Goal: Task Accomplishment & Management: Manage account settings

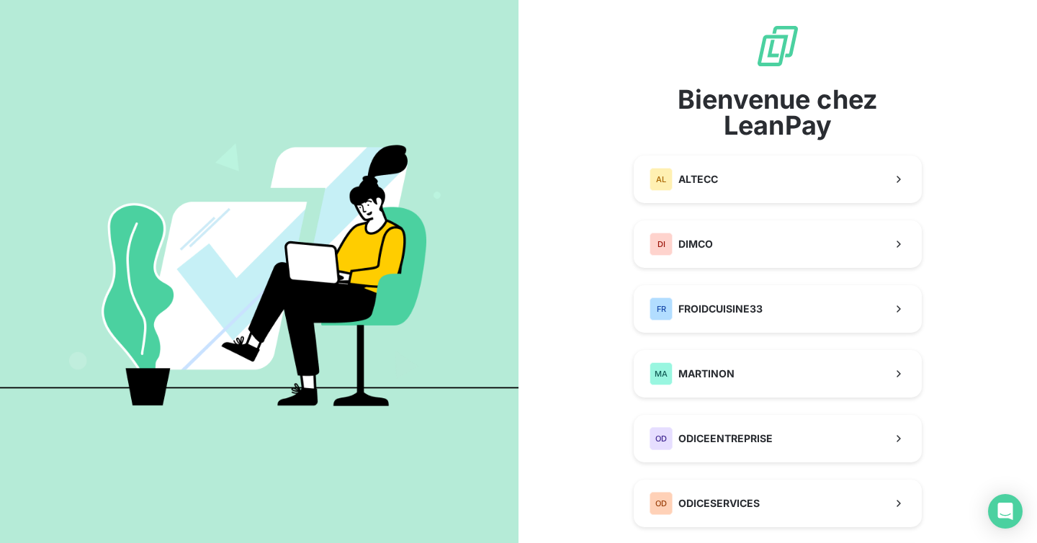
scroll to position [292, 0]
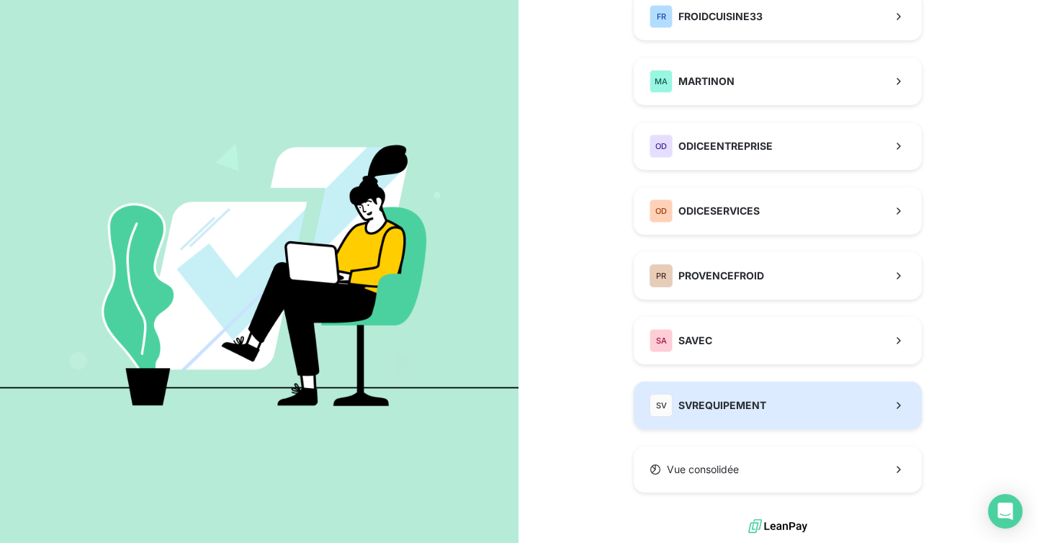
click at [724, 397] on div "SV SVREQUIPEMENT" at bounding box center [707, 405] width 117 height 23
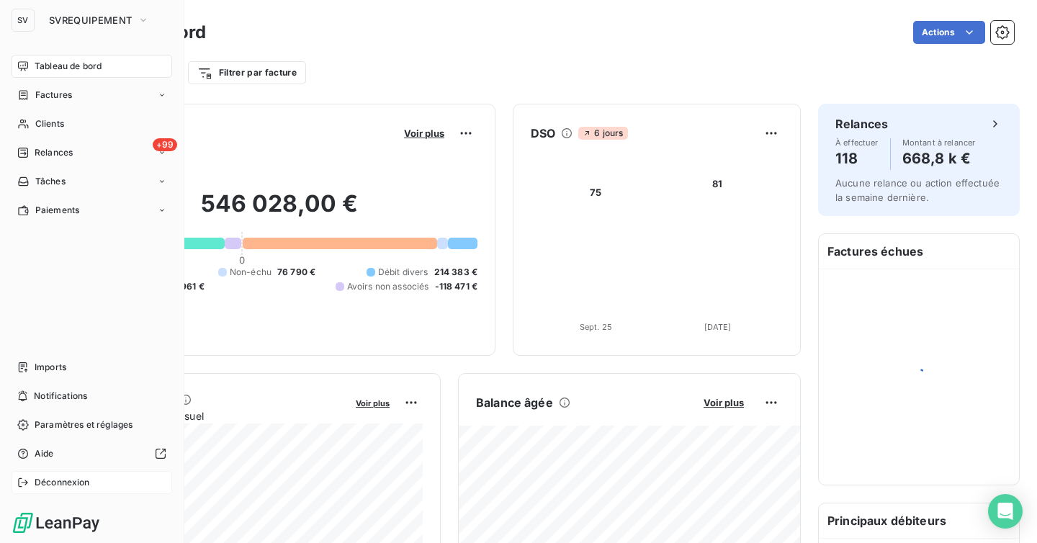
click at [55, 486] on span "Déconnexion" at bounding box center [62, 482] width 55 height 13
